Goal: Information Seeking & Learning: Learn about a topic

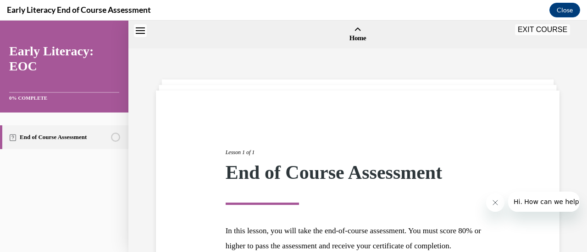
scroll to position [107, 0]
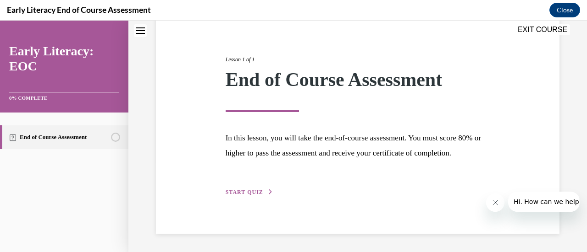
click at [252, 190] on span "START QUIZ" at bounding box center [244, 192] width 38 height 6
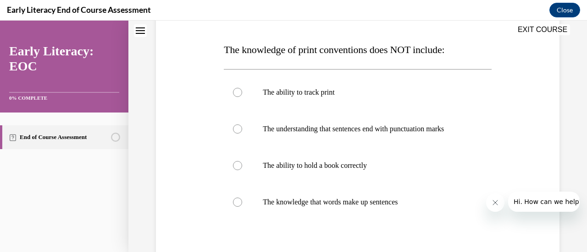
scroll to position [136, 0]
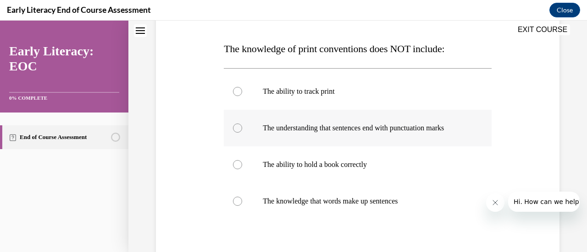
click at [232, 133] on div at bounding box center [357, 128] width 267 height 37
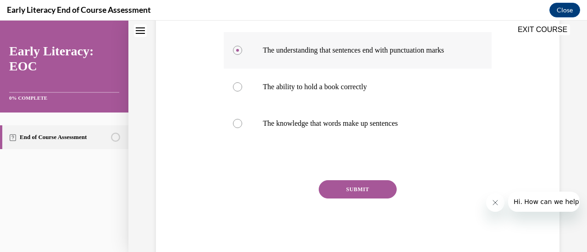
scroll to position [214, 0]
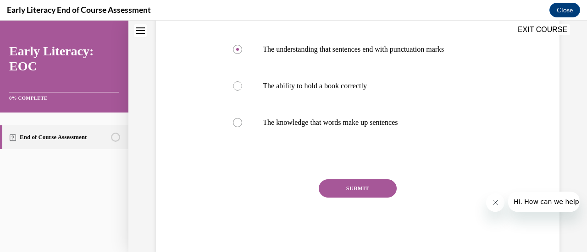
click at [362, 184] on button "SUBMIT" at bounding box center [357, 189] width 78 height 18
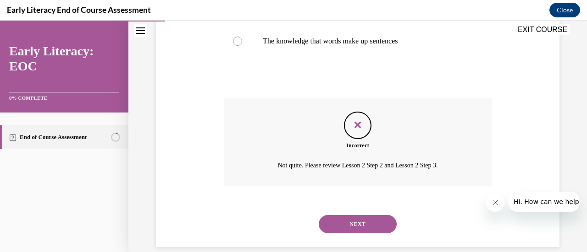
scroll to position [309, 0]
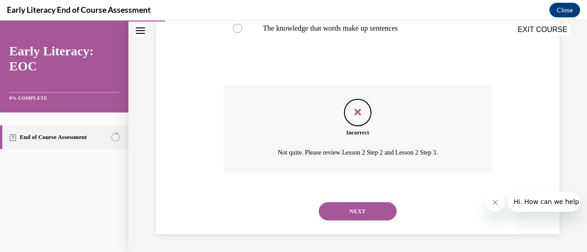
click at [341, 206] on button "NEXT" at bounding box center [357, 212] width 78 height 18
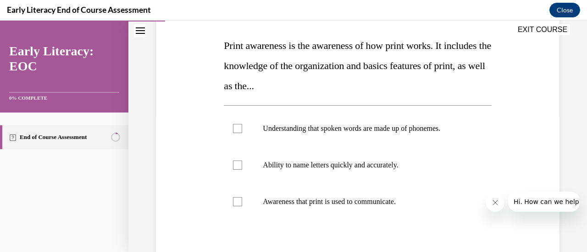
scroll to position [140, 0]
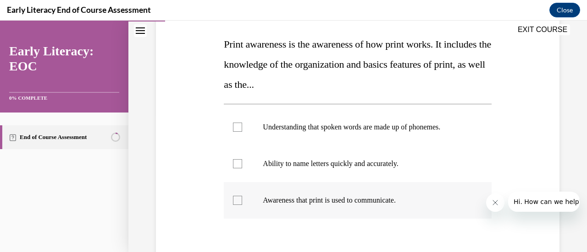
click at [244, 198] on div at bounding box center [357, 200] width 267 height 37
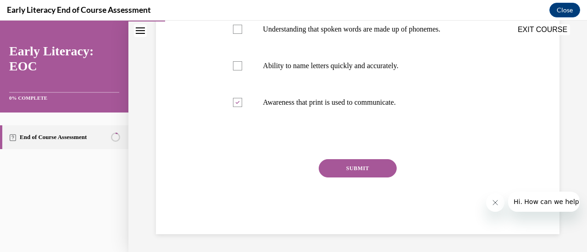
click at [359, 166] on button "SUBMIT" at bounding box center [357, 168] width 78 height 18
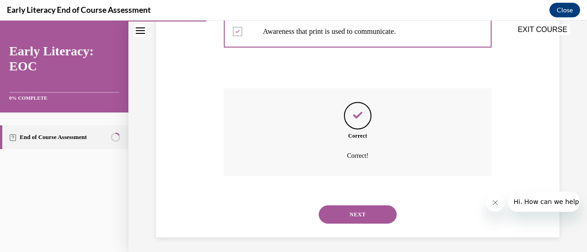
scroll to position [311, 0]
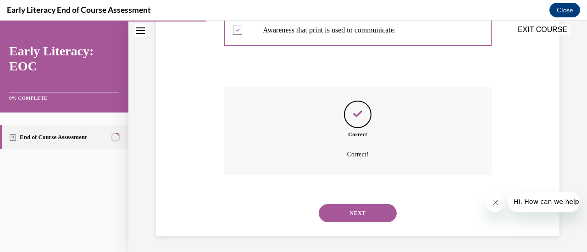
click at [361, 214] on button "NEXT" at bounding box center [357, 213] width 78 height 18
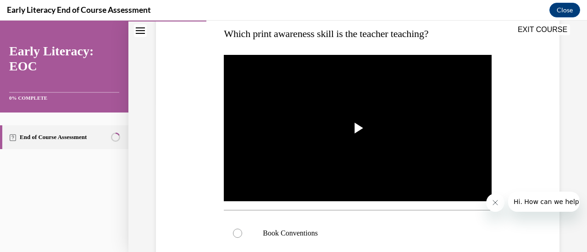
scroll to position [152, 0]
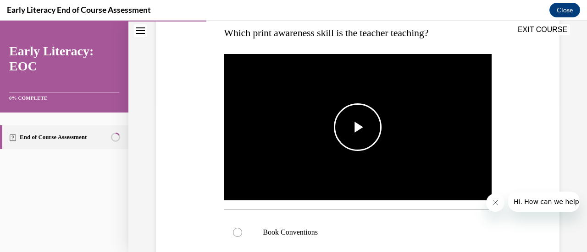
click at [357, 127] on span "Video player" at bounding box center [357, 127] width 0 height 0
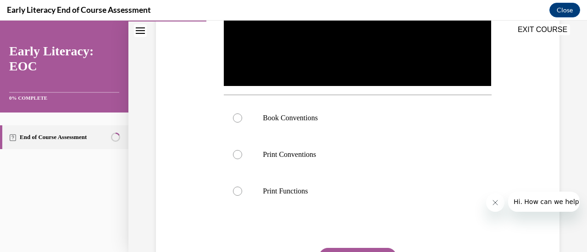
scroll to position [281, 0]
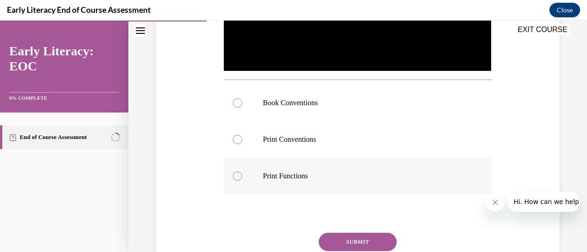
click at [229, 176] on div at bounding box center [357, 176] width 267 height 37
click at [286, 135] on p "Print Conventions" at bounding box center [365, 139] width 205 height 9
click at [351, 239] on button "SUBMIT" at bounding box center [357, 242] width 78 height 18
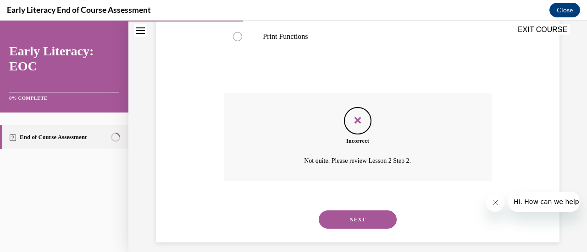
scroll to position [427, 0]
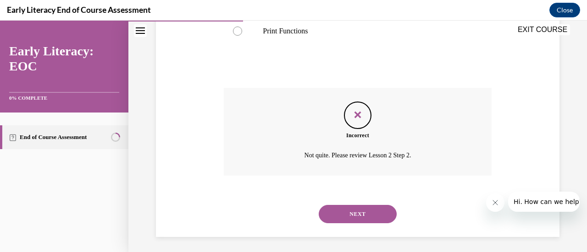
click at [371, 213] on button "NEXT" at bounding box center [357, 214] width 78 height 18
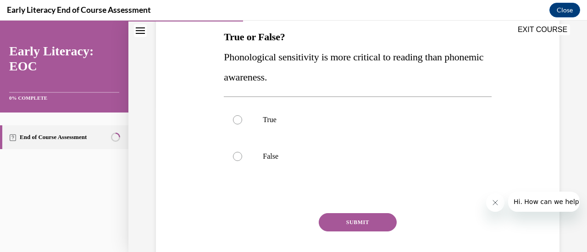
scroll to position [151, 0]
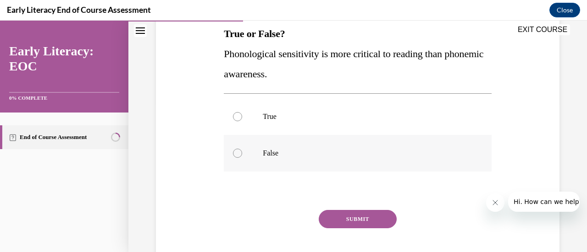
click at [324, 154] on p "False" at bounding box center [365, 153] width 205 height 9
click at [346, 209] on div "Question 04/12 True or False? Phonological sensitivity is more critical to read…" at bounding box center [357, 131] width 267 height 309
click at [348, 215] on button "SUBMIT" at bounding box center [357, 219] width 78 height 18
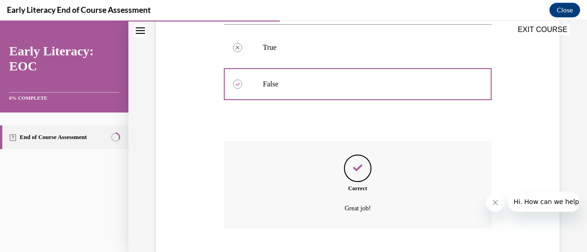
scroll to position [276, 0]
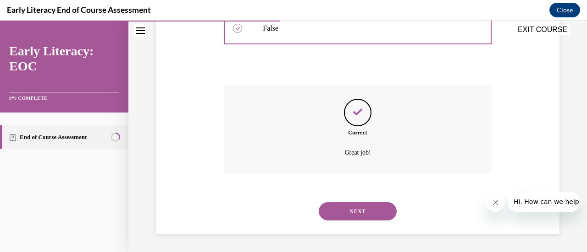
click at [348, 215] on button "NEXT" at bounding box center [357, 212] width 78 height 18
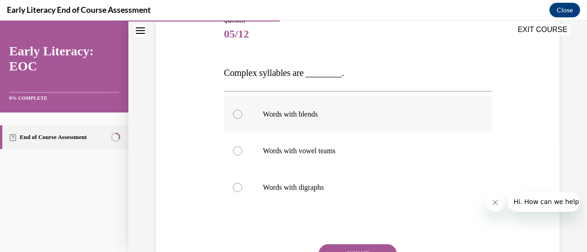
scroll to position [139, 0]
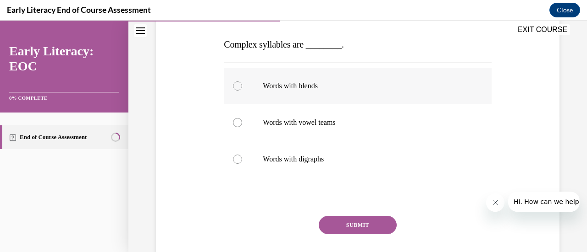
click at [357, 95] on div at bounding box center [357, 86] width 267 height 37
click at [362, 225] on button "SUBMIT" at bounding box center [357, 225] width 78 height 18
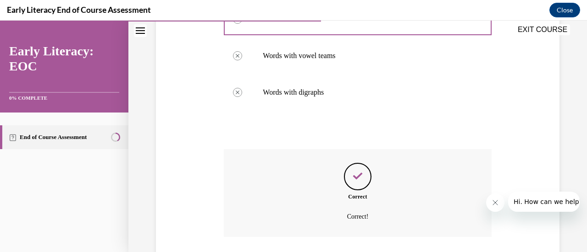
scroll to position [270, 0]
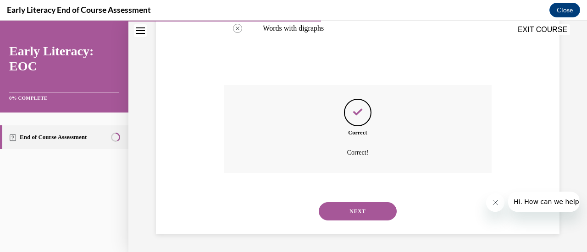
click at [359, 211] on button "NEXT" at bounding box center [357, 212] width 78 height 18
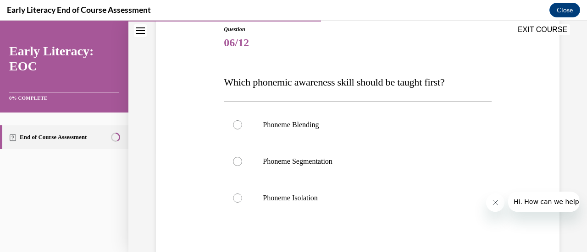
scroll to position [103, 0]
click at [346, 192] on div at bounding box center [357, 198] width 267 height 37
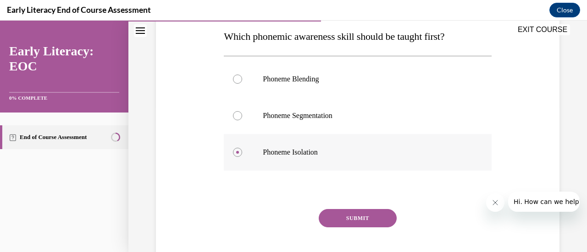
scroll to position [148, 0]
click at [352, 214] on button "SUBMIT" at bounding box center [357, 218] width 78 height 18
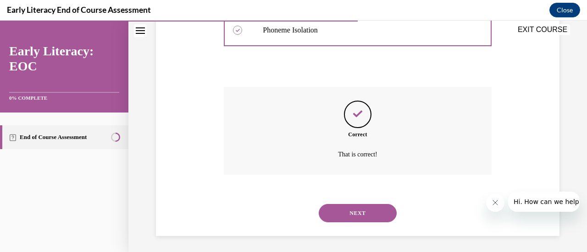
scroll to position [272, 0]
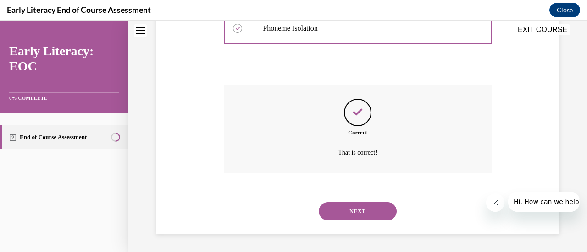
click at [352, 214] on button "NEXT" at bounding box center [357, 212] width 78 height 18
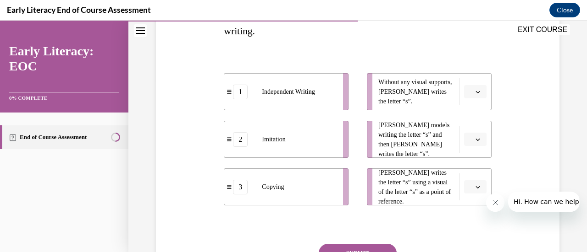
scroll to position [174, 0]
click at [475, 137] on icon "button" at bounding box center [477, 139] width 5 height 5
click at [464, 198] on span "2" at bounding box center [465, 195] width 3 height 7
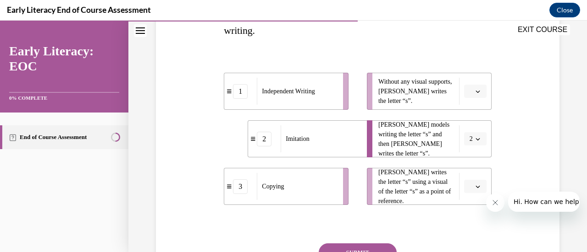
click at [475, 139] on icon "button" at bounding box center [477, 139] width 5 height 5
click at [466, 216] on div "3" at bounding box center [466, 214] width 22 height 18
click at [475, 188] on icon "button" at bounding box center [477, 187] width 5 height 5
click at [470, 147] on div "2" at bounding box center [467, 148] width 22 height 18
click at [474, 93] on span "button" at bounding box center [477, 91] width 6 height 6
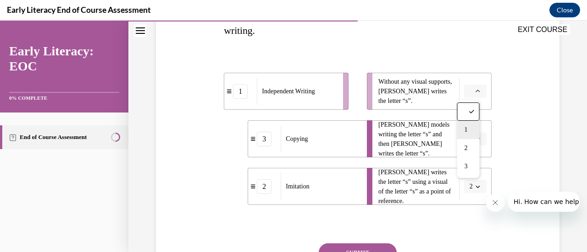
click at [468, 131] on div "1" at bounding box center [467, 130] width 22 height 18
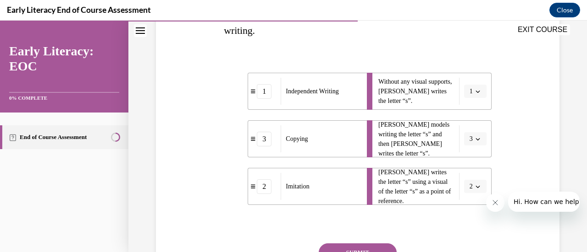
click at [370, 247] on button "SUBMIT" at bounding box center [357, 253] width 78 height 18
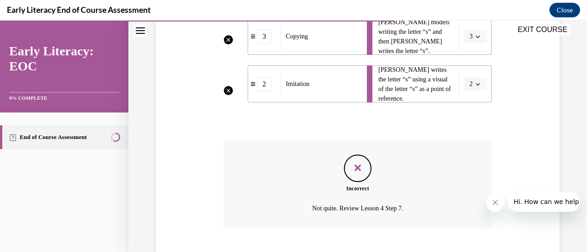
scroll to position [333, 0]
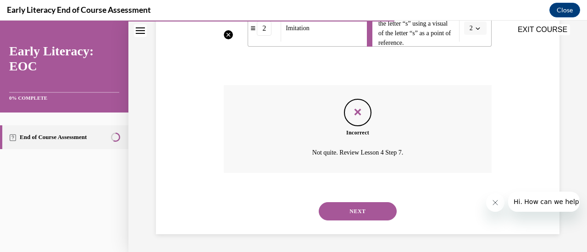
click at [374, 214] on button "NEXT" at bounding box center [357, 212] width 78 height 18
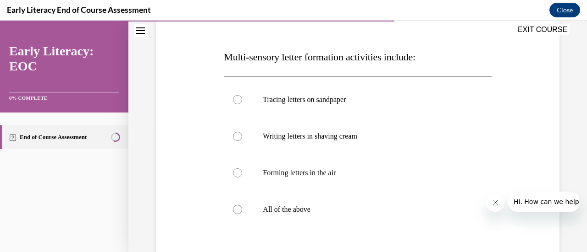
scroll to position [129, 0]
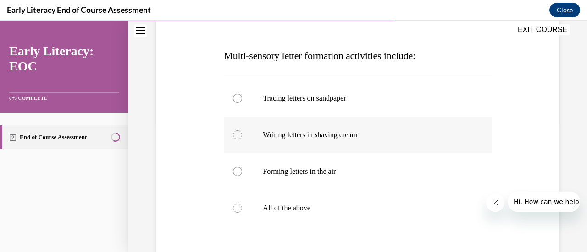
click at [339, 144] on div at bounding box center [357, 135] width 267 height 37
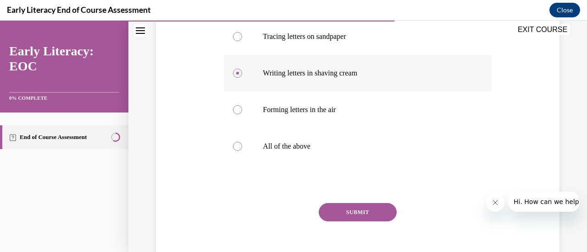
scroll to position [198, 0]
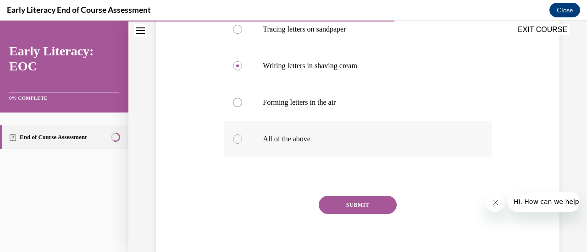
click at [291, 144] on div at bounding box center [357, 139] width 267 height 37
click at [362, 206] on button "SUBMIT" at bounding box center [357, 205] width 78 height 18
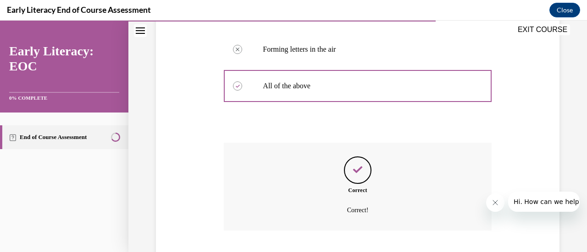
scroll to position [309, 0]
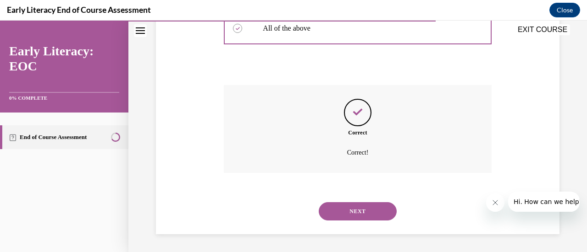
click at [362, 217] on button "NEXT" at bounding box center [357, 212] width 78 height 18
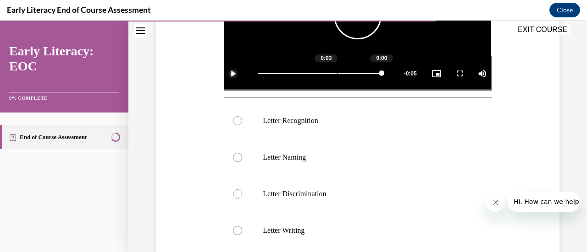
scroll to position [264, 0]
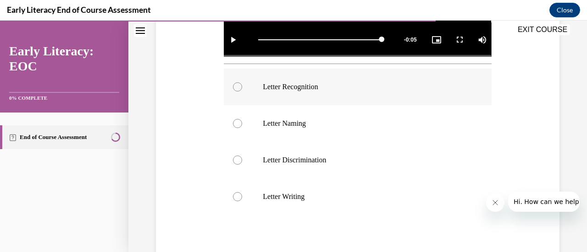
click at [304, 83] on p "Letter Recognition" at bounding box center [365, 86] width 205 height 9
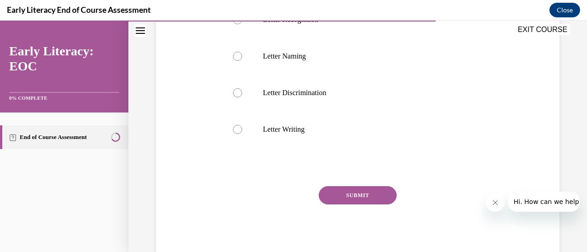
click at [376, 190] on button "SUBMIT" at bounding box center [357, 196] width 78 height 18
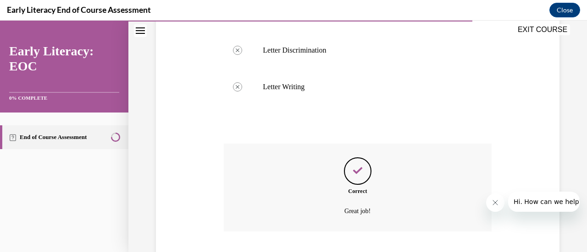
scroll to position [463, 0]
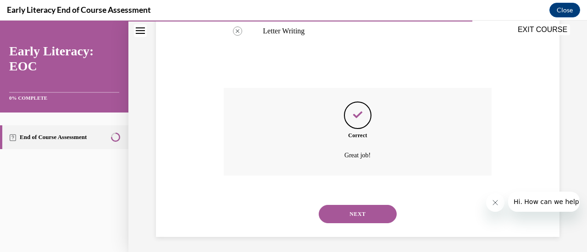
click at [368, 217] on button "NEXT" at bounding box center [357, 214] width 78 height 18
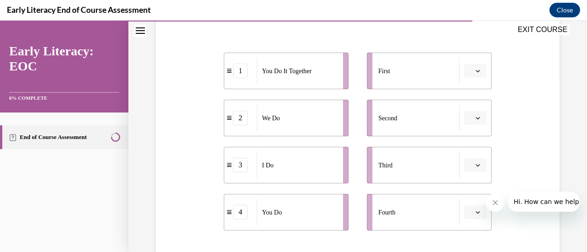
scroll to position [174, 0]
click at [475, 71] on icon "button" at bounding box center [477, 71] width 5 height 5
click at [468, 165] on div "4" at bounding box center [467, 165] width 22 height 18
click at [475, 117] on icon "button" at bounding box center [477, 118] width 5 height 5
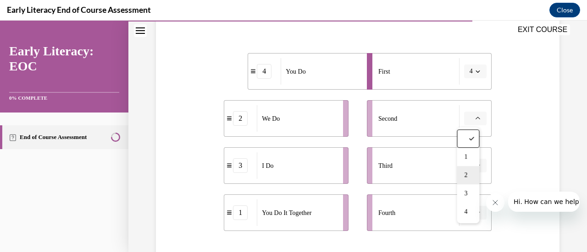
click at [471, 174] on div "2" at bounding box center [467, 175] width 22 height 18
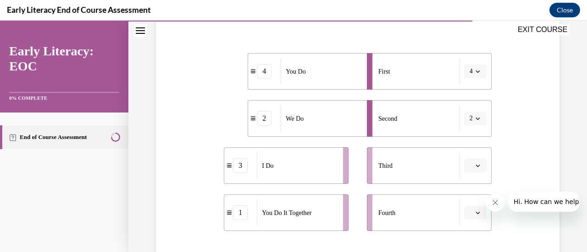
click at [475, 166] on icon "button" at bounding box center [477, 166] width 5 height 5
click at [466, 90] on span "1" at bounding box center [465, 90] width 3 height 7
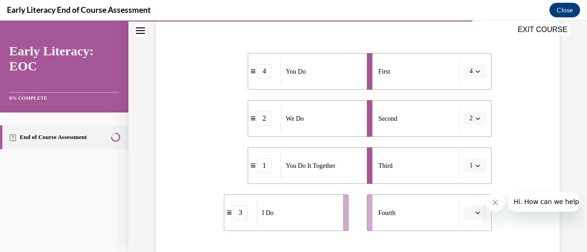
click at [474, 212] on span "button" at bounding box center [477, 213] width 6 height 6
click at [466, 174] on span "3" at bounding box center [465, 173] width 3 height 7
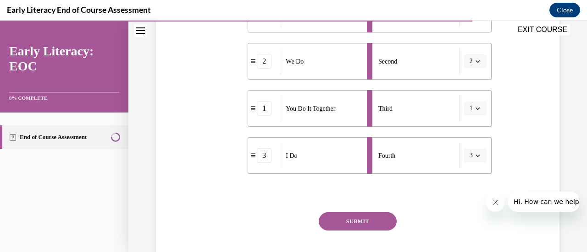
click at [364, 223] on button "SUBMIT" at bounding box center [357, 222] width 78 height 18
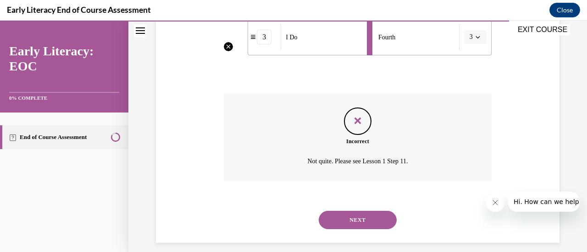
scroll to position [358, 0]
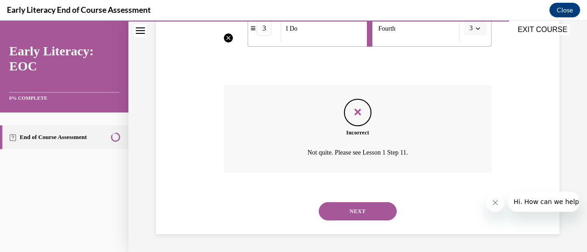
click at [372, 208] on button "NEXT" at bounding box center [357, 212] width 78 height 18
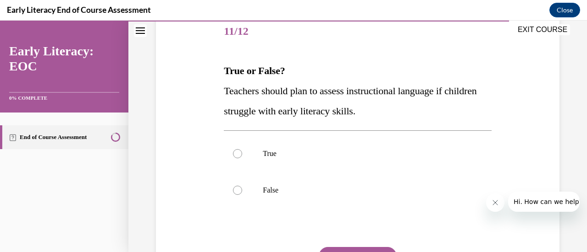
scroll to position [125, 0]
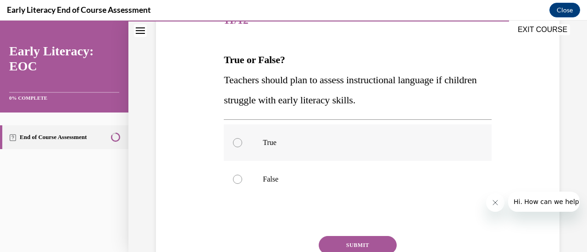
click at [269, 154] on div at bounding box center [357, 143] width 267 height 37
click at [277, 177] on p "False" at bounding box center [365, 179] width 205 height 9
click at [357, 237] on button "SUBMIT" at bounding box center [357, 245] width 78 height 18
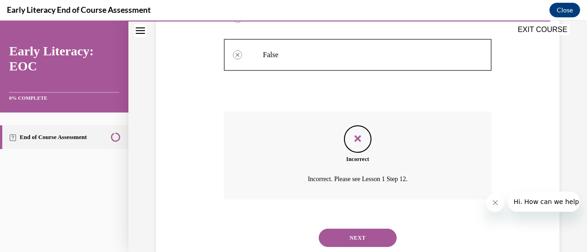
scroll to position [276, 0]
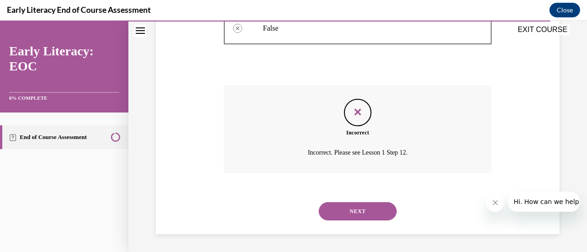
click at [366, 212] on button "NEXT" at bounding box center [357, 212] width 78 height 18
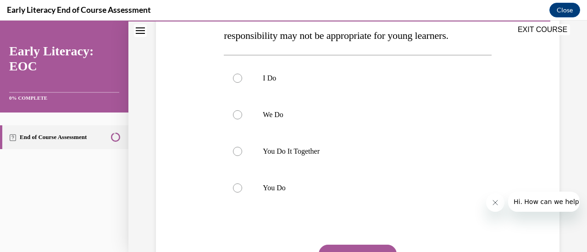
scroll to position [171, 0]
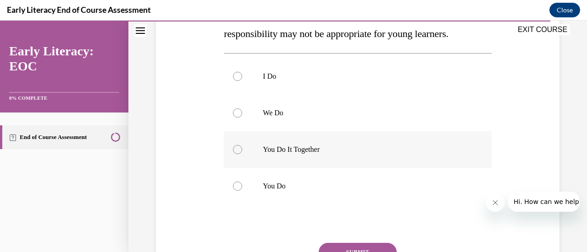
click at [283, 148] on p "You Do It Together" at bounding box center [365, 149] width 205 height 9
click at [366, 244] on button "SUBMIT" at bounding box center [357, 252] width 78 height 18
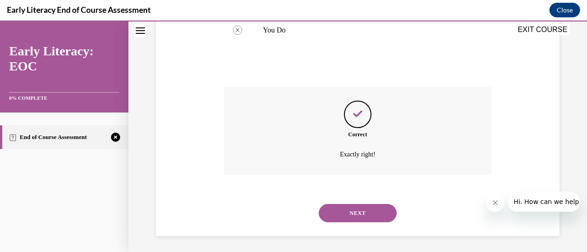
scroll to position [329, 0]
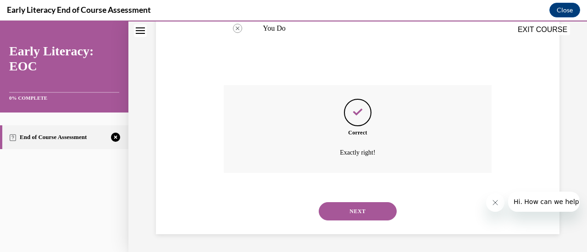
click at [363, 209] on button "NEXT" at bounding box center [357, 212] width 78 height 18
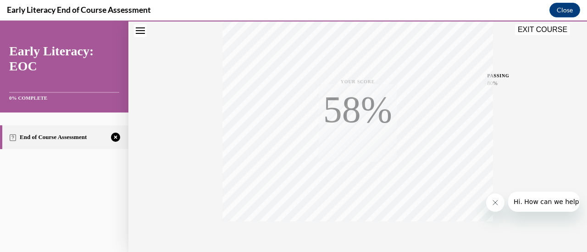
scroll to position [237, 0]
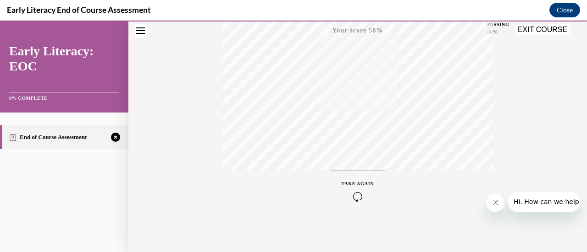
click at [353, 189] on div "TAKE AGAIN" at bounding box center [357, 192] width 33 height 22
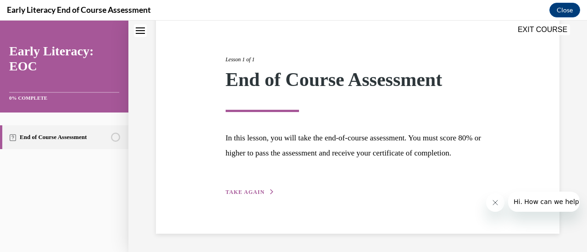
scroll to position [107, 0]
click at [251, 192] on span "TAKE AGAIN" at bounding box center [244, 192] width 39 height 6
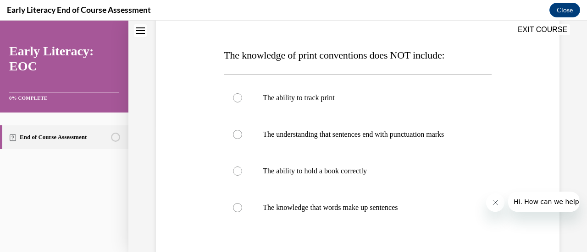
scroll to position [134, 0]
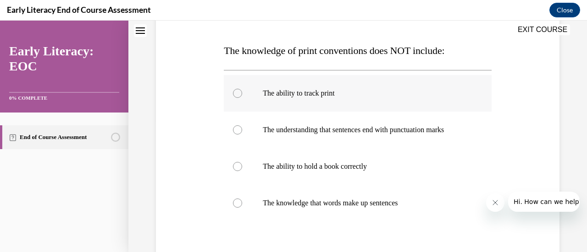
click at [306, 92] on p "The ability to track print" at bounding box center [365, 93] width 205 height 9
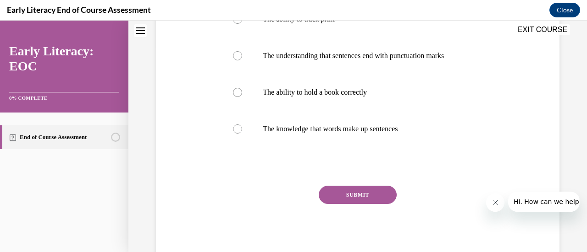
click at [360, 197] on button "SUBMIT" at bounding box center [357, 195] width 78 height 18
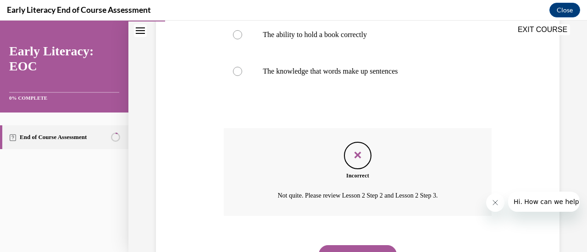
scroll to position [287, 0]
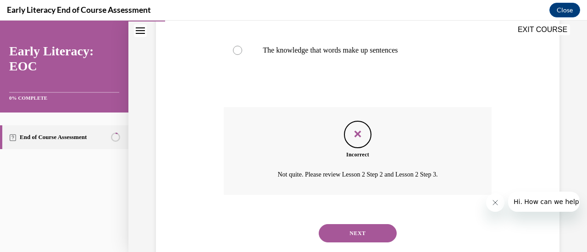
click at [360, 236] on button "NEXT" at bounding box center [357, 234] width 78 height 18
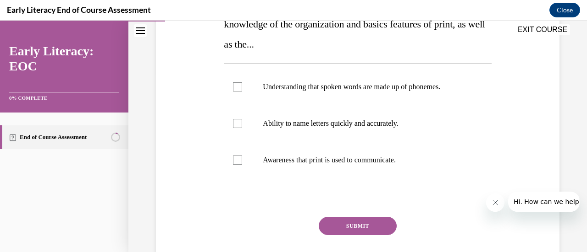
scroll to position [181, 0]
click at [383, 159] on p "Awareness that print is used to communicate." at bounding box center [365, 159] width 205 height 9
click at [373, 160] on p "Awareness that print is used to communicate." at bounding box center [365, 159] width 205 height 9
click at [377, 120] on p "Ability to name letters quickly and accurately." at bounding box center [365, 123] width 205 height 9
click at [373, 122] on p "Ability to name letters quickly and accurately." at bounding box center [365, 123] width 205 height 9
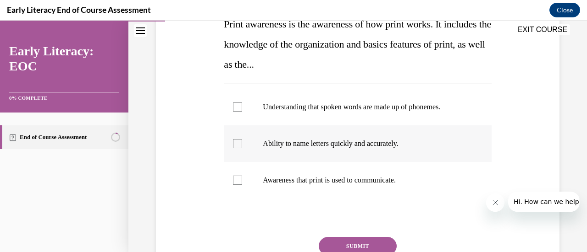
scroll to position [164, 0]
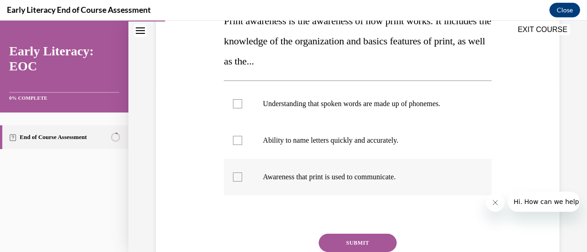
click at [392, 181] on div at bounding box center [357, 177] width 267 height 37
click at [373, 246] on button "SUBMIT" at bounding box center [357, 243] width 78 height 18
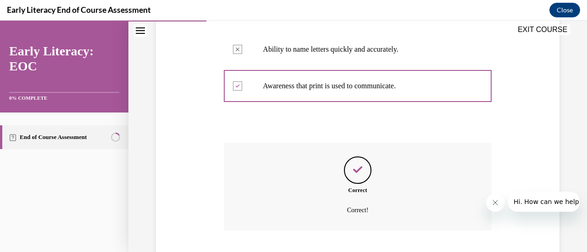
scroll to position [313, 0]
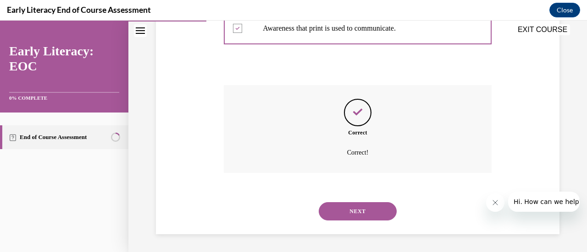
click at [366, 216] on button "NEXT" at bounding box center [357, 212] width 78 height 18
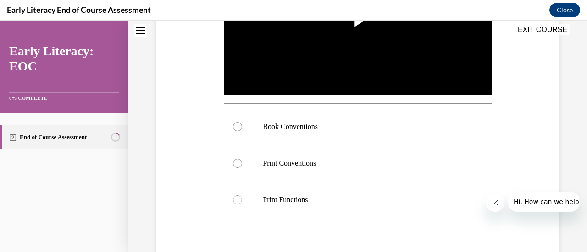
scroll to position [258, 0]
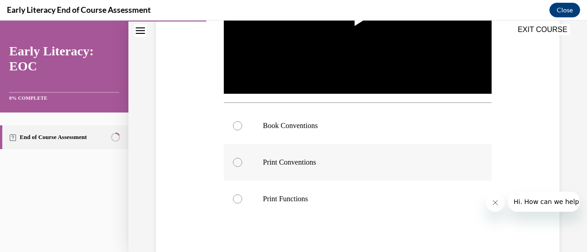
click at [302, 161] on p "Print Conventions" at bounding box center [365, 162] width 205 height 9
click at [301, 201] on p "Print Functions" at bounding box center [365, 199] width 205 height 9
click at [326, 167] on div at bounding box center [357, 162] width 267 height 37
click at [301, 199] on p "Print Functions" at bounding box center [365, 199] width 205 height 9
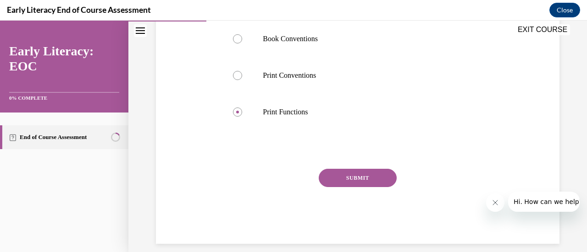
click at [368, 182] on button "SUBMIT" at bounding box center [357, 178] width 78 height 18
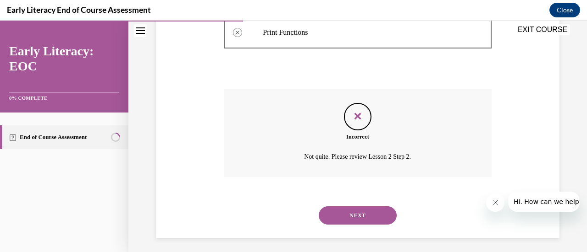
scroll to position [427, 0]
click at [367, 212] on button "NEXT" at bounding box center [357, 214] width 78 height 18
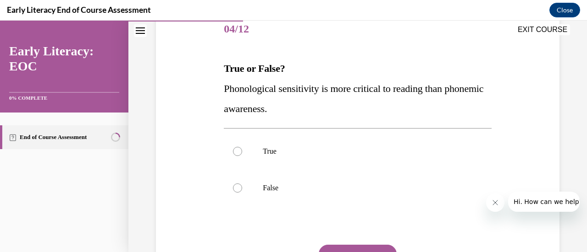
scroll to position [117, 0]
click at [263, 154] on p "True" at bounding box center [365, 150] width 205 height 9
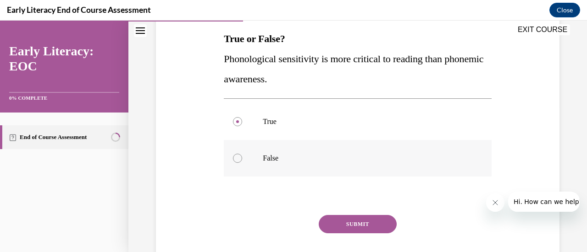
click at [305, 151] on div at bounding box center [357, 158] width 267 height 37
click at [361, 225] on button "SUBMIT" at bounding box center [357, 224] width 78 height 18
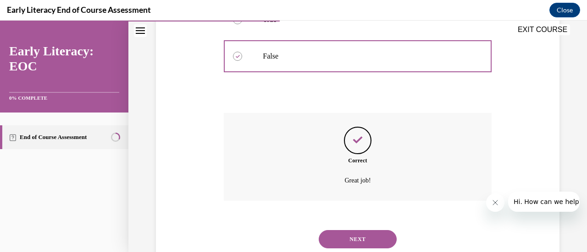
scroll to position [276, 0]
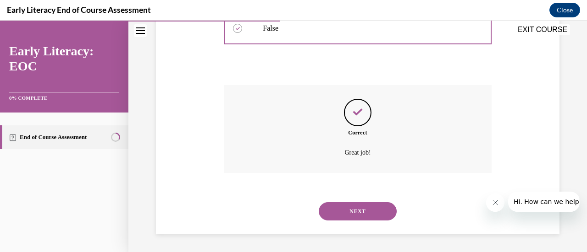
click at [357, 217] on button "NEXT" at bounding box center [357, 212] width 78 height 18
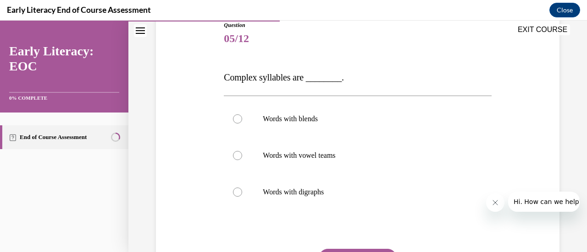
scroll to position [110, 0]
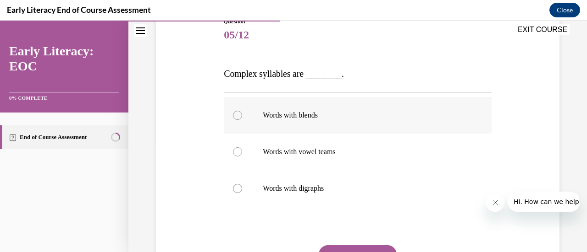
click at [314, 118] on p "Words with blends" at bounding box center [365, 115] width 205 height 9
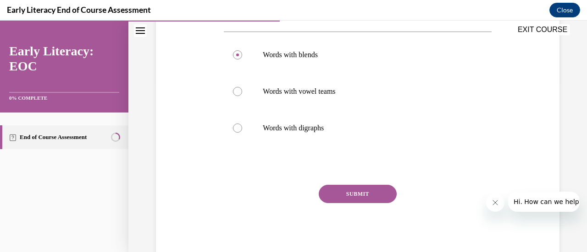
click at [361, 189] on button "SUBMIT" at bounding box center [357, 194] width 78 height 18
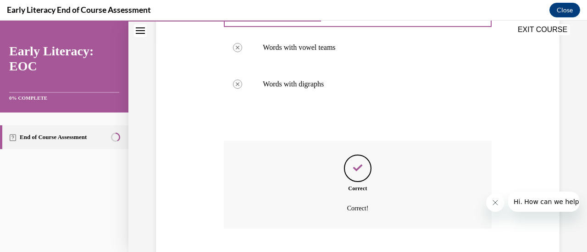
scroll to position [270, 0]
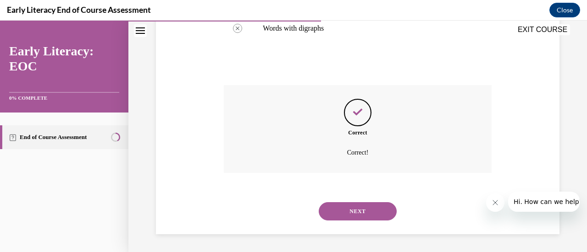
click at [361, 214] on button "NEXT" at bounding box center [357, 212] width 78 height 18
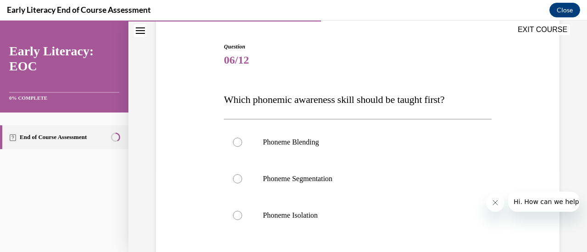
scroll to position [100, 0]
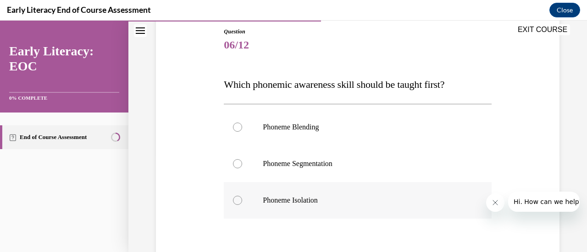
click at [309, 199] on p "Phoneme Isolation" at bounding box center [365, 200] width 205 height 9
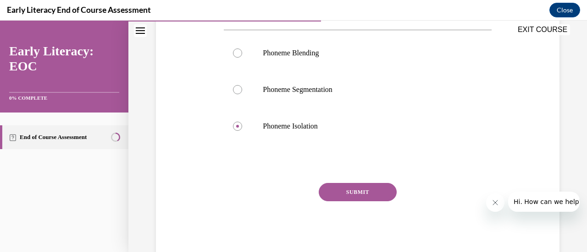
click at [370, 197] on button "SUBMIT" at bounding box center [357, 192] width 78 height 18
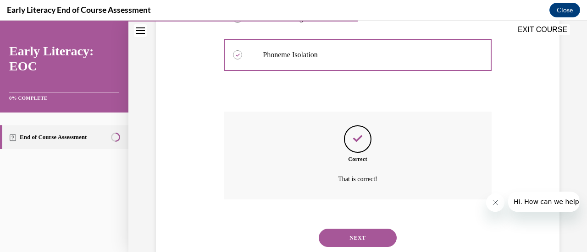
scroll to position [272, 0]
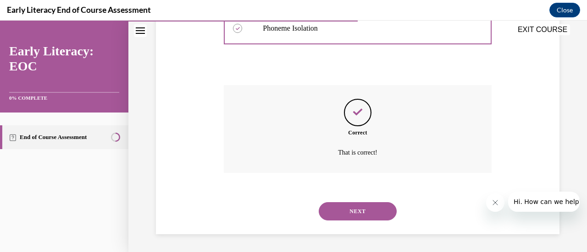
click at [366, 217] on button "NEXT" at bounding box center [357, 212] width 78 height 18
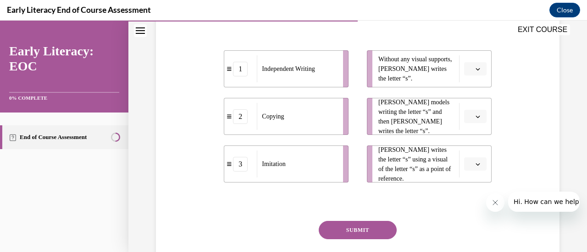
scroll to position [203, 0]
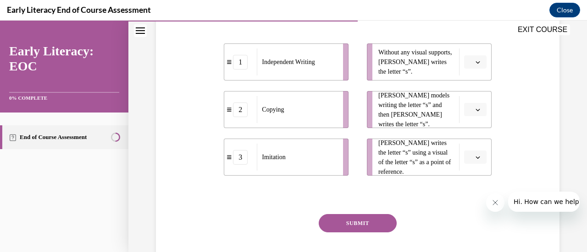
click at [475, 62] on icon "button" at bounding box center [477, 62] width 5 height 5
click at [466, 99] on span "1" at bounding box center [465, 100] width 3 height 7
click at [475, 110] on icon "button" at bounding box center [477, 110] width 5 height 5
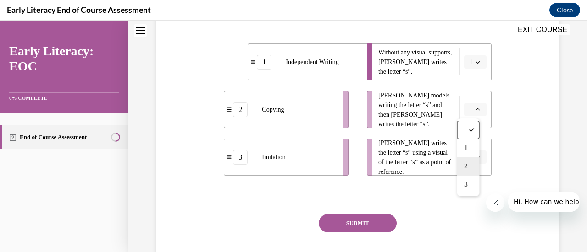
click at [467, 167] on span "2" at bounding box center [465, 166] width 3 height 7
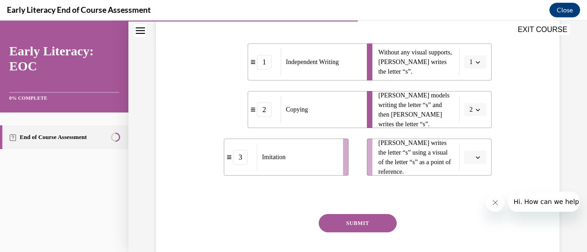
click at [475, 158] on icon "button" at bounding box center [477, 157] width 5 height 5
click at [466, 231] on span "3" at bounding box center [465, 232] width 3 height 7
click at [378, 219] on button "SUBMIT" at bounding box center [357, 223] width 78 height 18
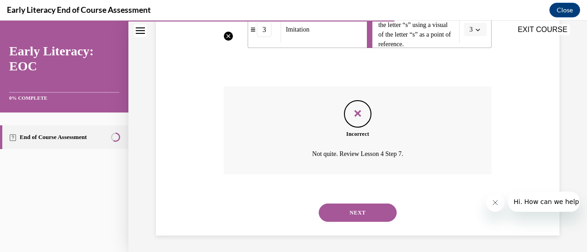
scroll to position [333, 0]
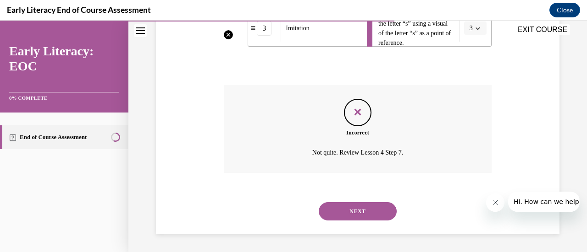
click at [374, 210] on button "NEXT" at bounding box center [357, 212] width 78 height 18
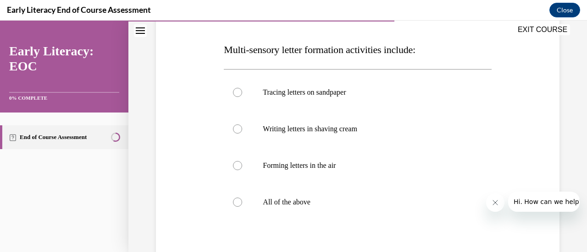
scroll to position [138, 0]
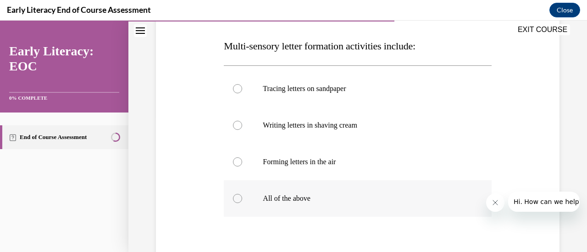
click at [294, 199] on p "All of the above" at bounding box center [365, 198] width 205 height 9
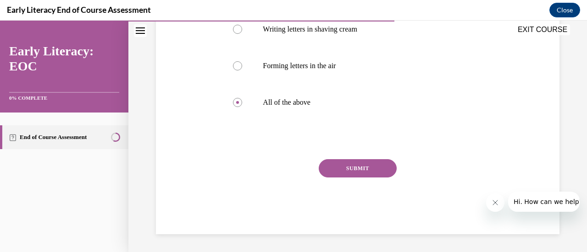
click at [377, 162] on button "SUBMIT" at bounding box center [357, 168] width 78 height 18
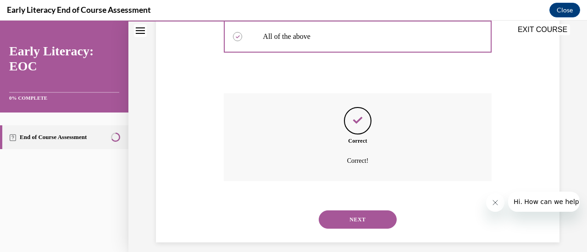
scroll to position [309, 0]
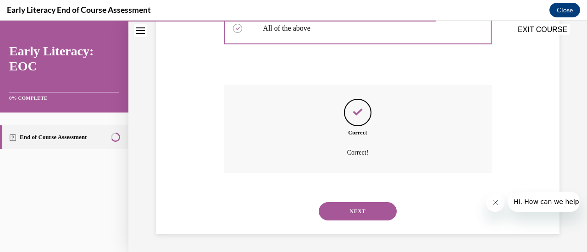
click at [355, 211] on button "NEXT" at bounding box center [357, 212] width 78 height 18
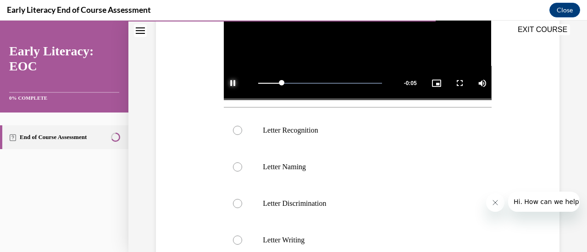
scroll to position [257, 0]
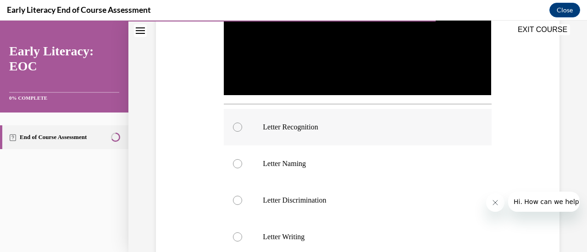
click at [311, 128] on p "Letter Recognition" at bounding box center [365, 127] width 205 height 9
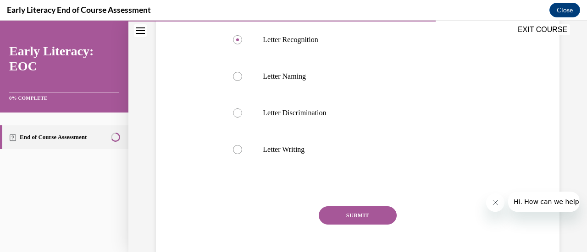
click at [366, 211] on button "SUBMIT" at bounding box center [357, 216] width 78 height 18
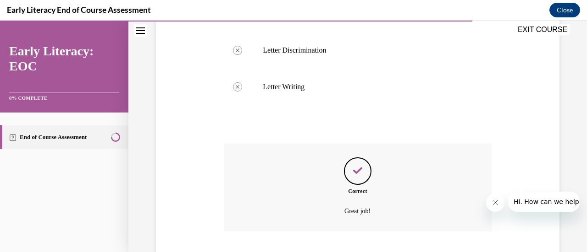
scroll to position [463, 0]
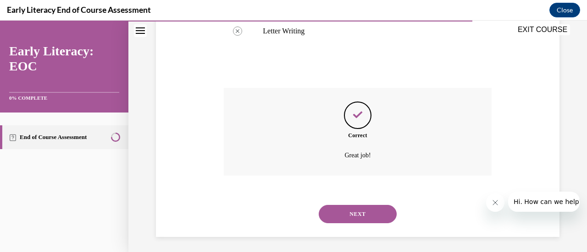
click at [367, 216] on button "NEXT" at bounding box center [357, 214] width 78 height 18
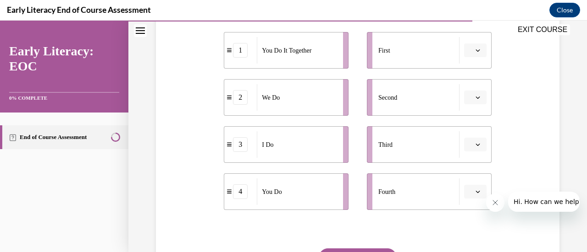
scroll to position [199, 0]
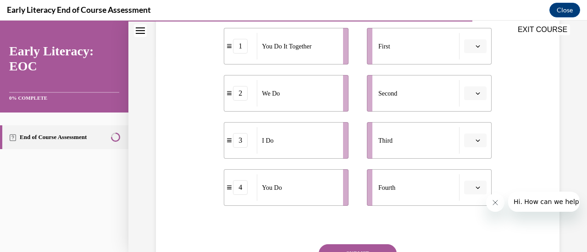
click at [469, 50] on span "Please select an option" at bounding box center [470, 46] width 3 height 9
click at [466, 121] on span "3" at bounding box center [465, 121] width 3 height 7
click at [475, 93] on icon "button" at bounding box center [477, 93] width 5 height 5
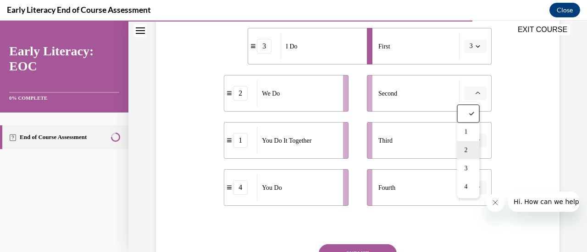
click at [468, 157] on div "2" at bounding box center [467, 150] width 22 height 18
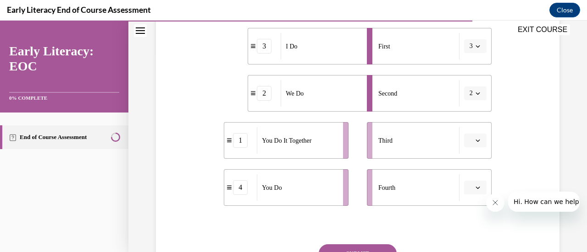
click at [475, 140] on icon "button" at bounding box center [477, 140] width 5 height 5
click at [472, 181] on div "1" at bounding box center [467, 179] width 22 height 18
click at [475, 188] on icon "button" at bounding box center [477, 188] width 5 height 5
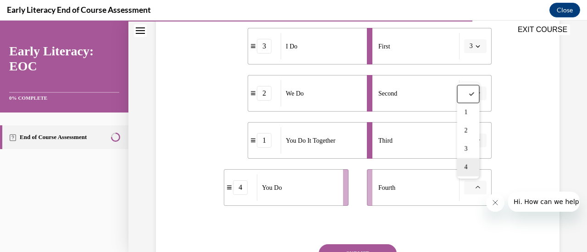
click at [466, 167] on span "4" at bounding box center [465, 167] width 3 height 7
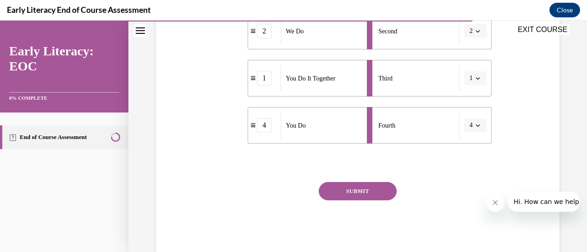
click at [381, 189] on button "SUBMIT" at bounding box center [357, 191] width 78 height 18
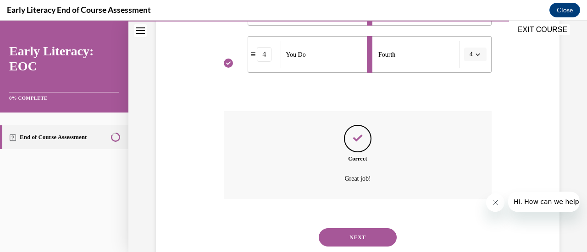
scroll to position [358, 0]
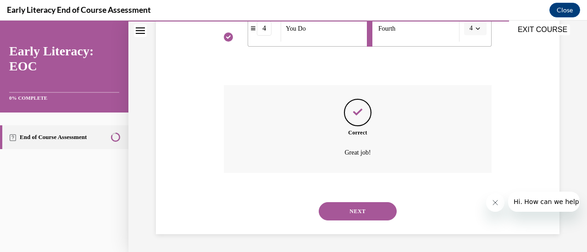
click at [353, 219] on button "NEXT" at bounding box center [357, 212] width 78 height 18
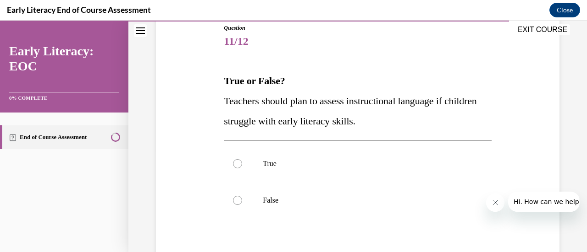
scroll to position [106, 0]
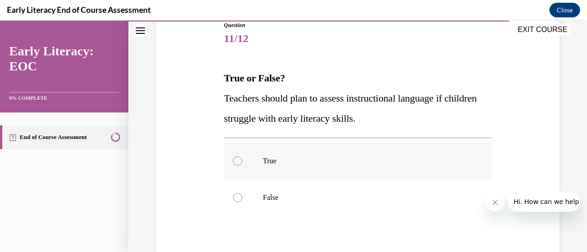
click at [271, 169] on div at bounding box center [357, 161] width 267 height 37
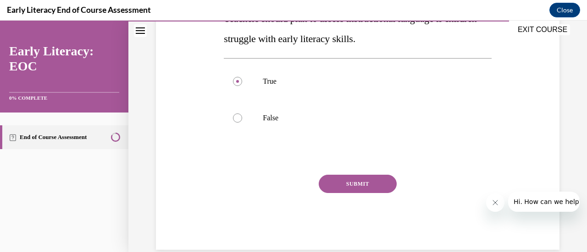
click at [367, 187] on button "SUBMIT" at bounding box center [357, 184] width 78 height 18
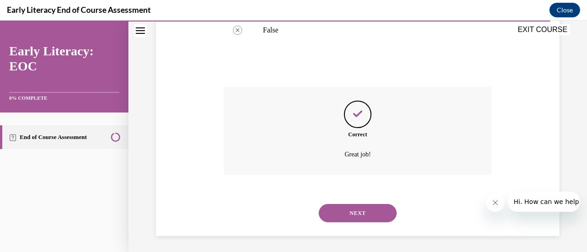
scroll to position [276, 0]
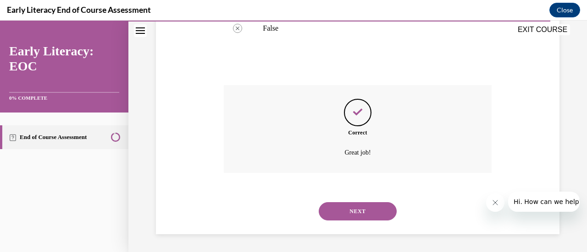
click at [358, 214] on button "NEXT" at bounding box center [357, 212] width 78 height 18
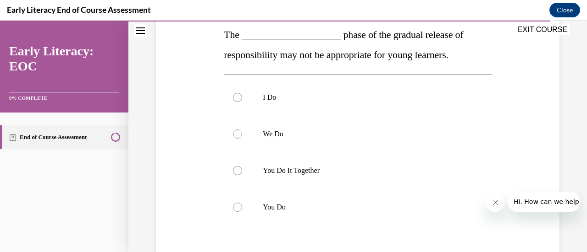
scroll to position [157, 0]
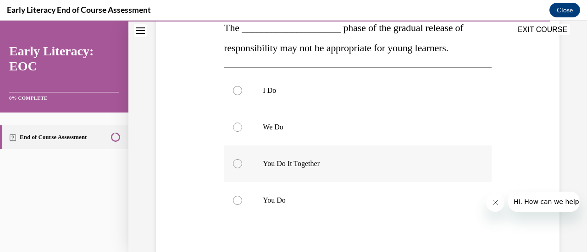
click at [300, 165] on p "You Do It Together" at bounding box center [365, 163] width 205 height 9
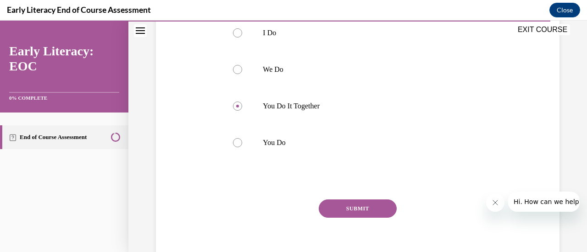
click at [368, 205] on button "SUBMIT" at bounding box center [357, 209] width 78 height 18
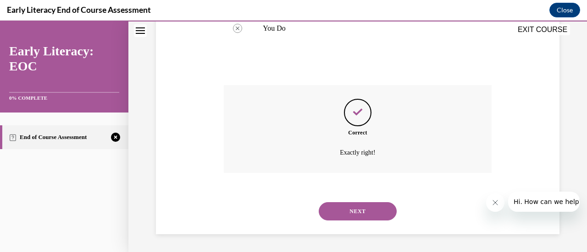
click at [366, 214] on button "NEXT" at bounding box center [357, 212] width 78 height 18
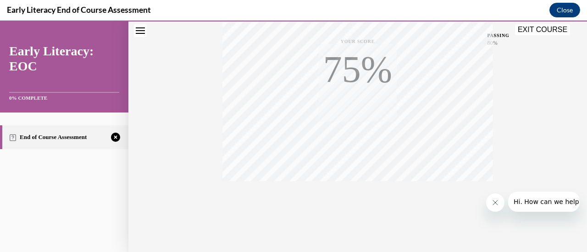
scroll to position [237, 0]
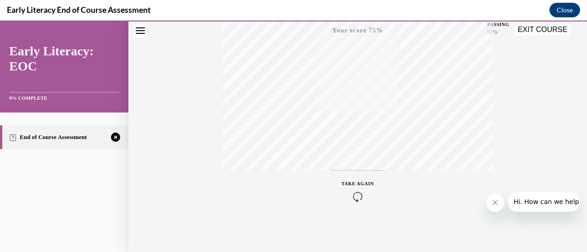
click at [353, 188] on div "TAKE AGAIN" at bounding box center [357, 192] width 33 height 22
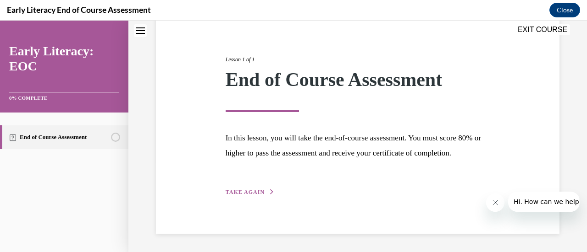
scroll to position [107, 0]
click at [252, 193] on span "TAKE AGAIN" at bounding box center [244, 192] width 39 height 6
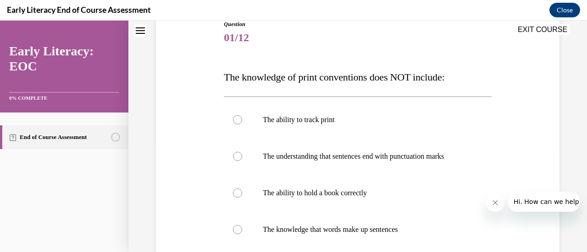
scroll to position [102, 0]
